Goal: Information Seeking & Learning: Check status

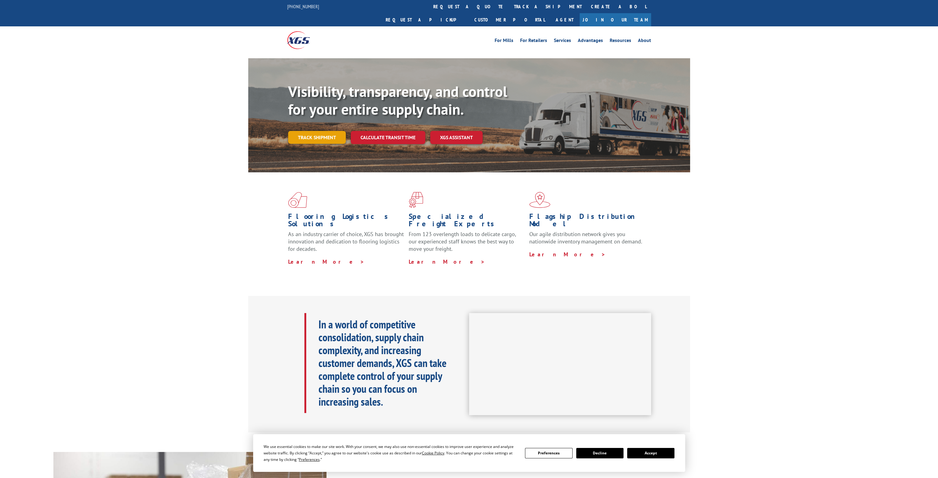
click at [332, 131] on link "Track shipment" at bounding box center [317, 137] width 58 height 13
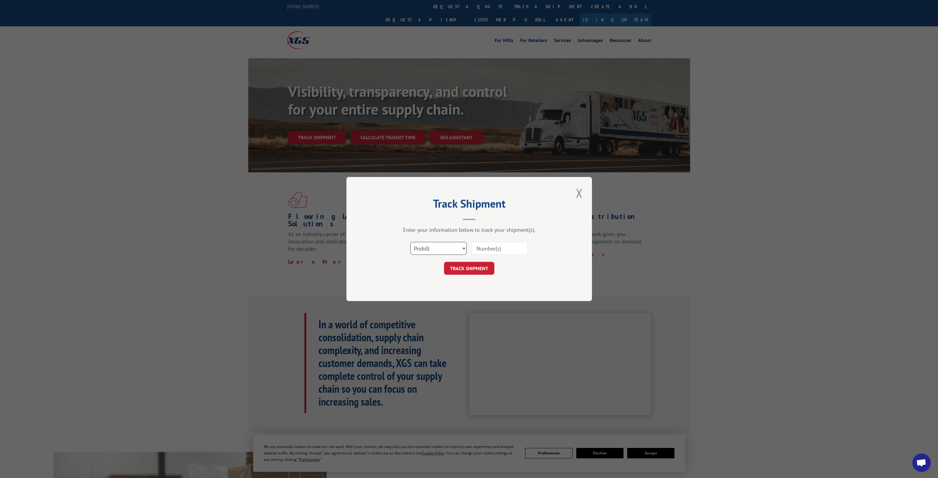
click at [455, 252] on select "Select category... Probill BOL PO" at bounding box center [438, 248] width 56 height 13
click at [410, 242] on select "Select category... Probill BOL PO" at bounding box center [438, 248] width 56 height 13
click at [482, 251] on input at bounding box center [499, 248] width 56 height 13
click at [484, 249] on input at bounding box center [499, 248] width 56 height 13
drag, startPoint x: 484, startPoint y: 249, endPoint x: 480, endPoint y: 247, distance: 4.3
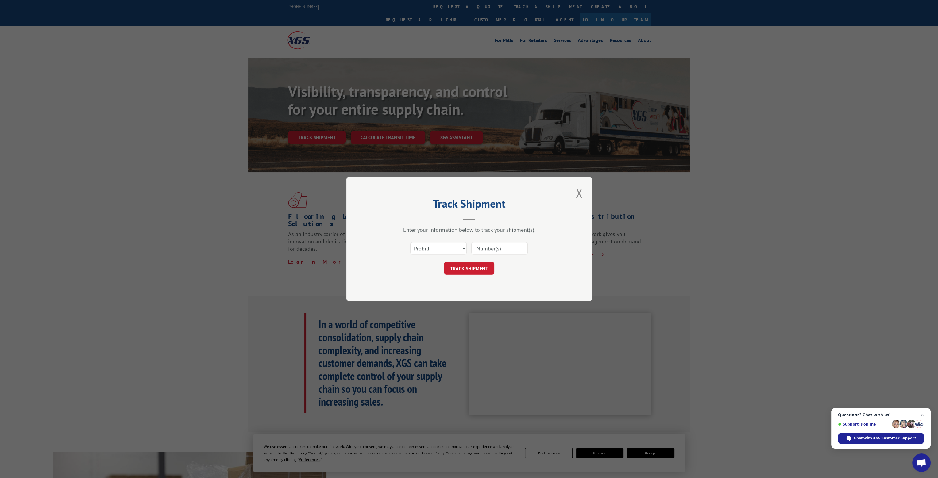
click at [480, 247] on input at bounding box center [499, 248] width 56 height 13
paste input "17270952"
type input "17270952"
click at [478, 272] on button "TRACK SHIPMENT" at bounding box center [469, 268] width 50 height 13
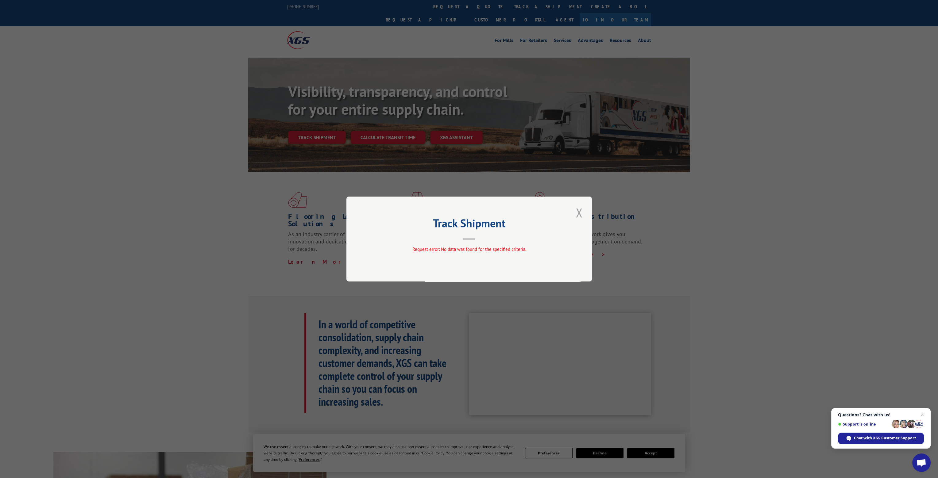
click at [581, 212] on button "Close modal" at bounding box center [579, 212] width 10 height 17
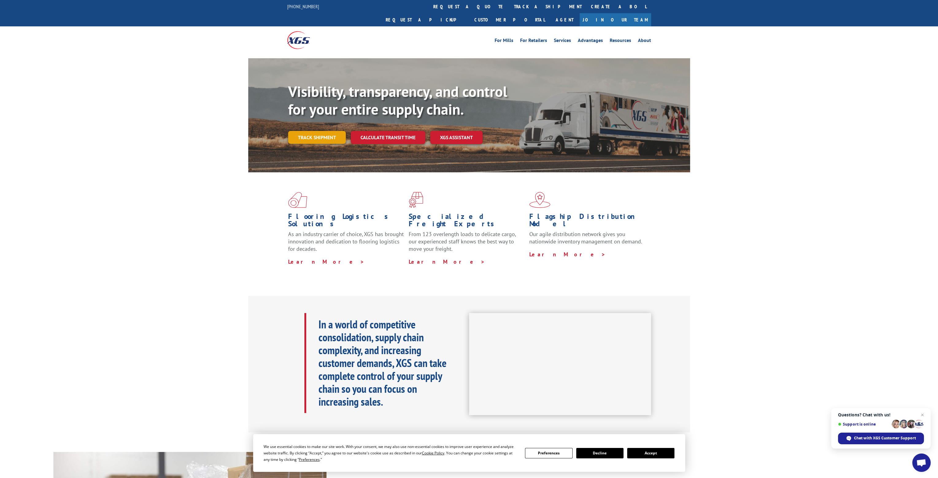
click at [328, 131] on link "Track shipment" at bounding box center [317, 137] width 58 height 13
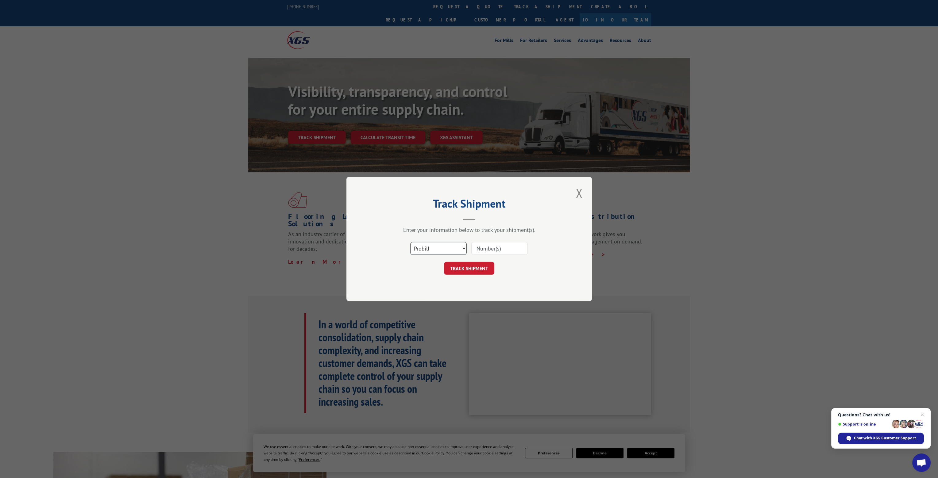
click at [459, 248] on select "Select category... Probill BOL PO" at bounding box center [438, 248] width 56 height 13
select select "bol"
click at [410, 242] on select "Select category... Probill BOL PO" at bounding box center [438, 248] width 56 height 13
click at [504, 246] on input at bounding box center [499, 248] width 56 height 13
paste input "5955758"
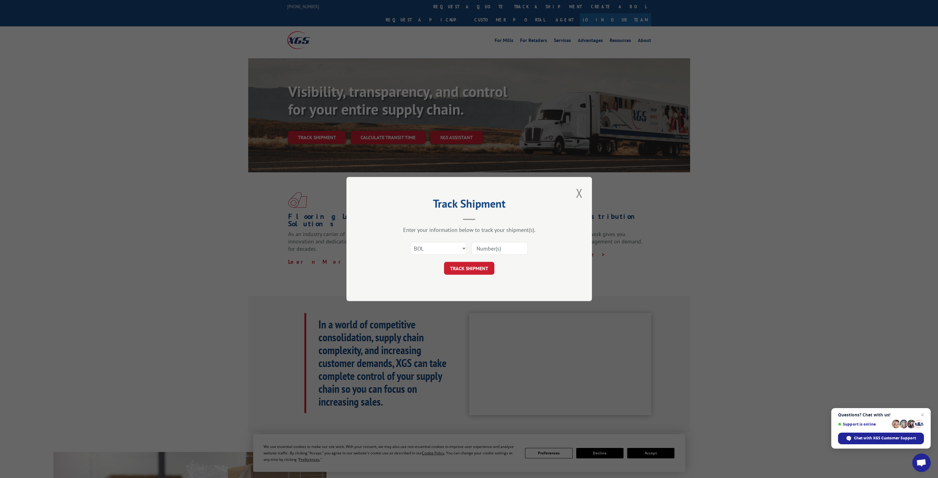
type input "5955758"
drag, startPoint x: 499, startPoint y: 250, endPoint x: 459, endPoint y: 247, distance: 39.7
click at [459, 247] on div "Select category... Probill BOL PO 5955758" at bounding box center [469, 248] width 184 height 20
paste input "5955758"
type input "5955758"
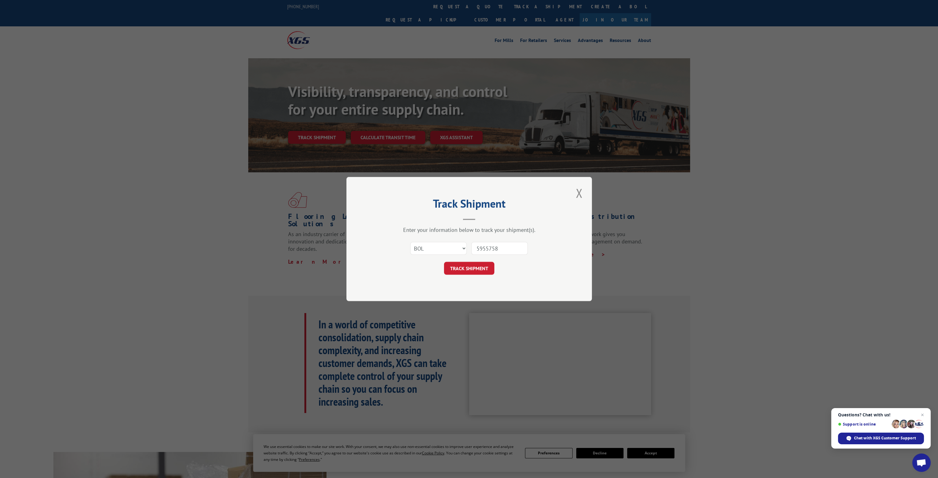
click at [468, 262] on button "TRACK SHIPMENT" at bounding box center [469, 268] width 50 height 13
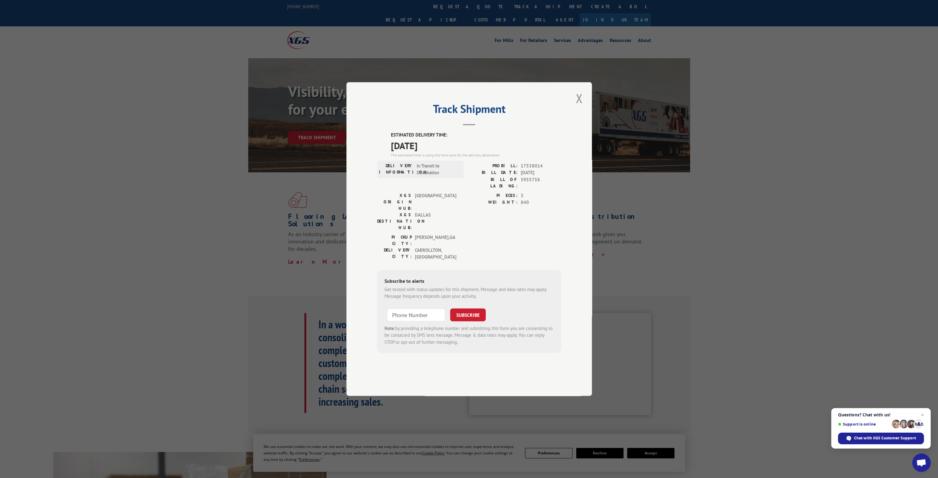
drag, startPoint x: 439, startPoint y: 165, endPoint x: 389, endPoint y: 163, distance: 50.4
click at [389, 163] on div "ESTIMATED DELIVERY TIME: [DATE] The estimated time is using the time zone for t…" at bounding box center [469, 243] width 184 height 222
click at [394, 153] on span "[DATE]" at bounding box center [476, 146] width 170 height 14
drag, startPoint x: 392, startPoint y: 164, endPoint x: 439, endPoint y: 168, distance: 47.1
click at [439, 153] on span "[DATE]" at bounding box center [476, 146] width 170 height 14
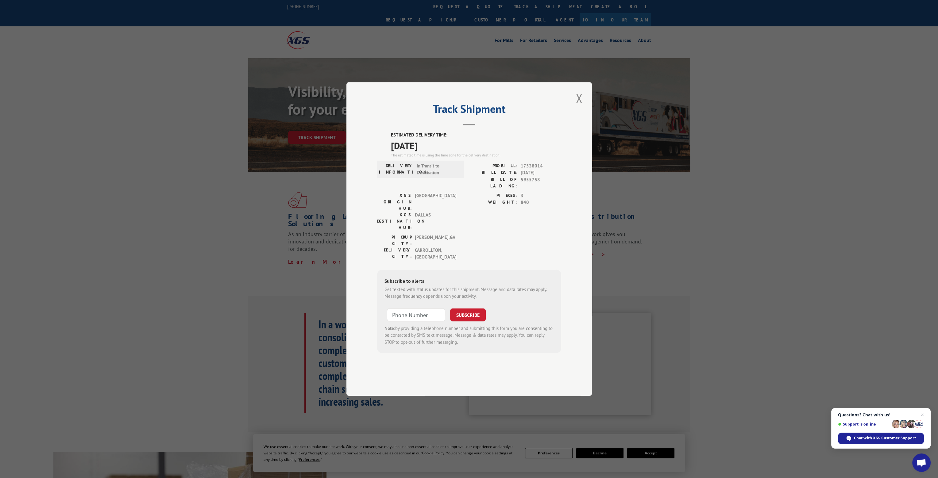
click at [441, 176] on span "In Transit to Destination" at bounding box center [437, 170] width 41 height 14
click at [921, 416] on span "Open chat" at bounding box center [923, 416] width 8 height 8
click at [582, 107] on button "Close modal" at bounding box center [579, 98] width 10 height 17
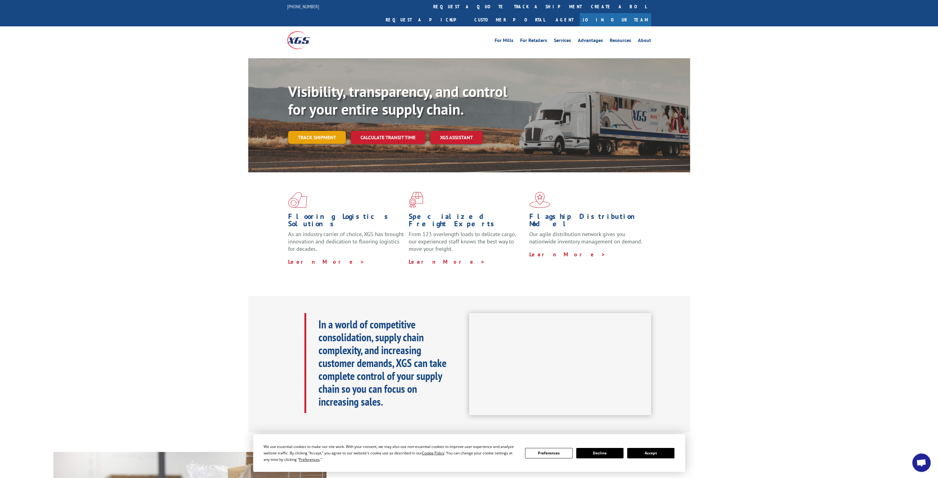
click at [324, 131] on link "Track shipment" at bounding box center [317, 137] width 58 height 13
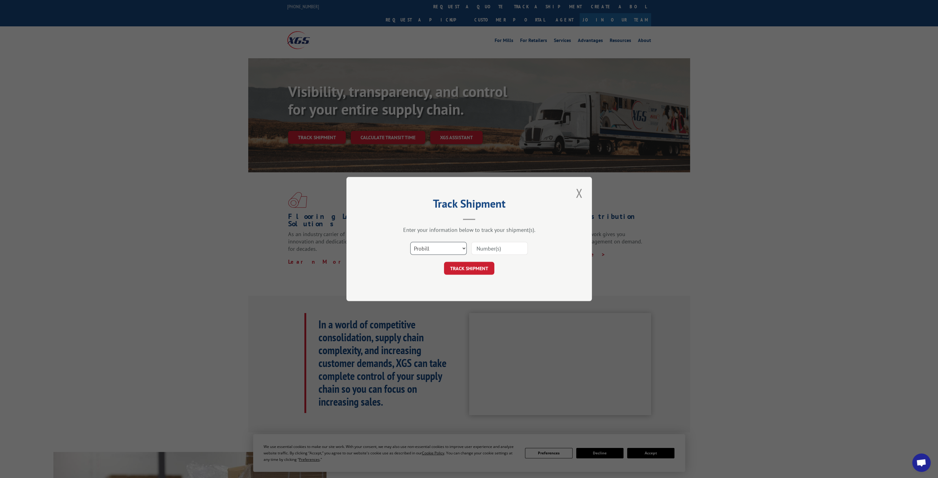
click at [460, 250] on select "Select category... Probill BOL PO" at bounding box center [438, 248] width 56 height 13
select select "bol"
click at [410, 242] on select "Select category... Probill BOL PO" at bounding box center [438, 248] width 56 height 13
click at [493, 246] on input at bounding box center [499, 248] width 56 height 13
paste input "5955758"
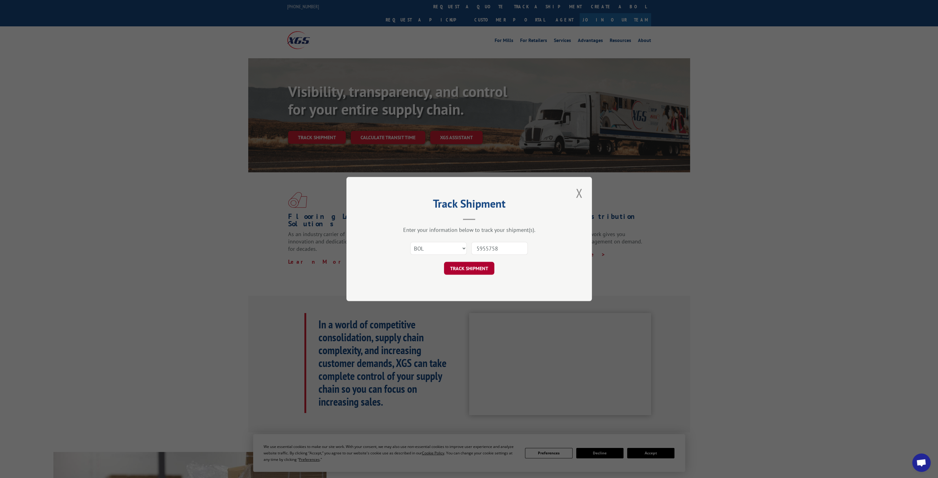
type input "5955758"
click at [464, 262] on button "TRACK SHIPMENT" at bounding box center [469, 268] width 50 height 13
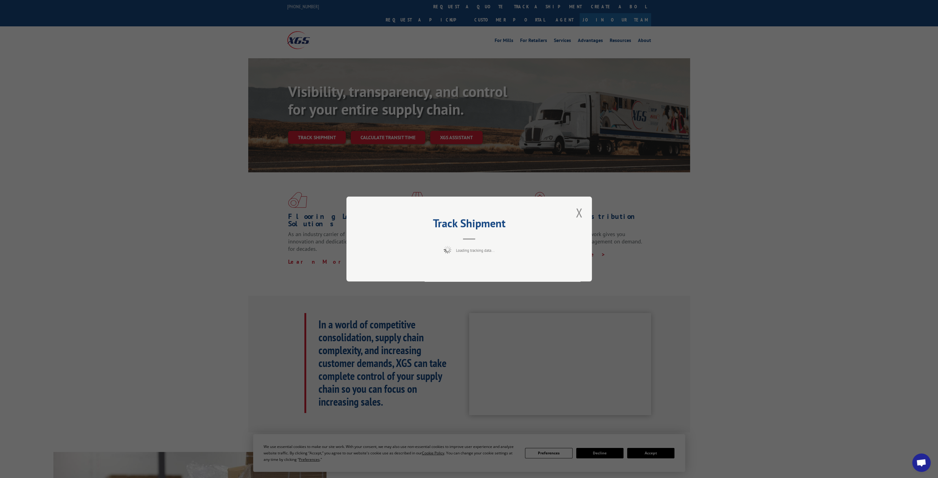
click at [465, 264] on div "Track Shipment Loading tracking data..." at bounding box center [469, 239] width 246 height 85
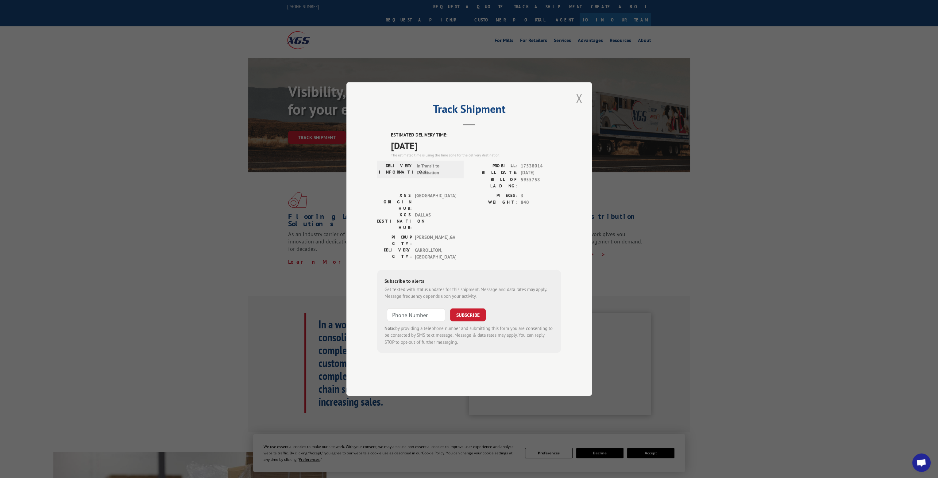
click at [581, 107] on button "Close modal" at bounding box center [579, 98] width 10 height 17
